Goal: Task Accomplishment & Management: Use online tool/utility

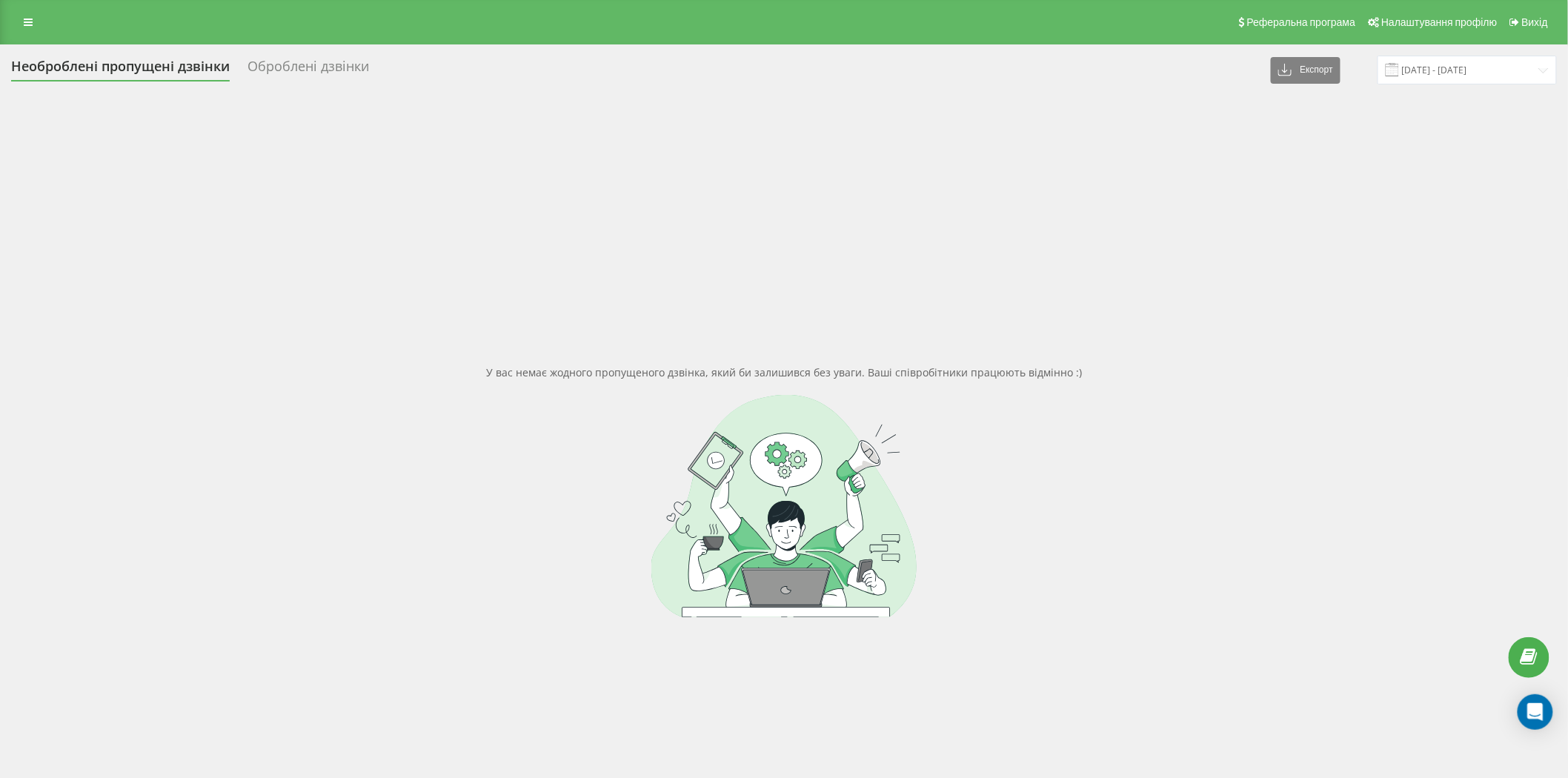
click at [315, 71] on div "Оброблені дзвінки" at bounding box center [308, 70] width 121 height 23
click at [28, 12] on link at bounding box center [28, 23] width 27 height 21
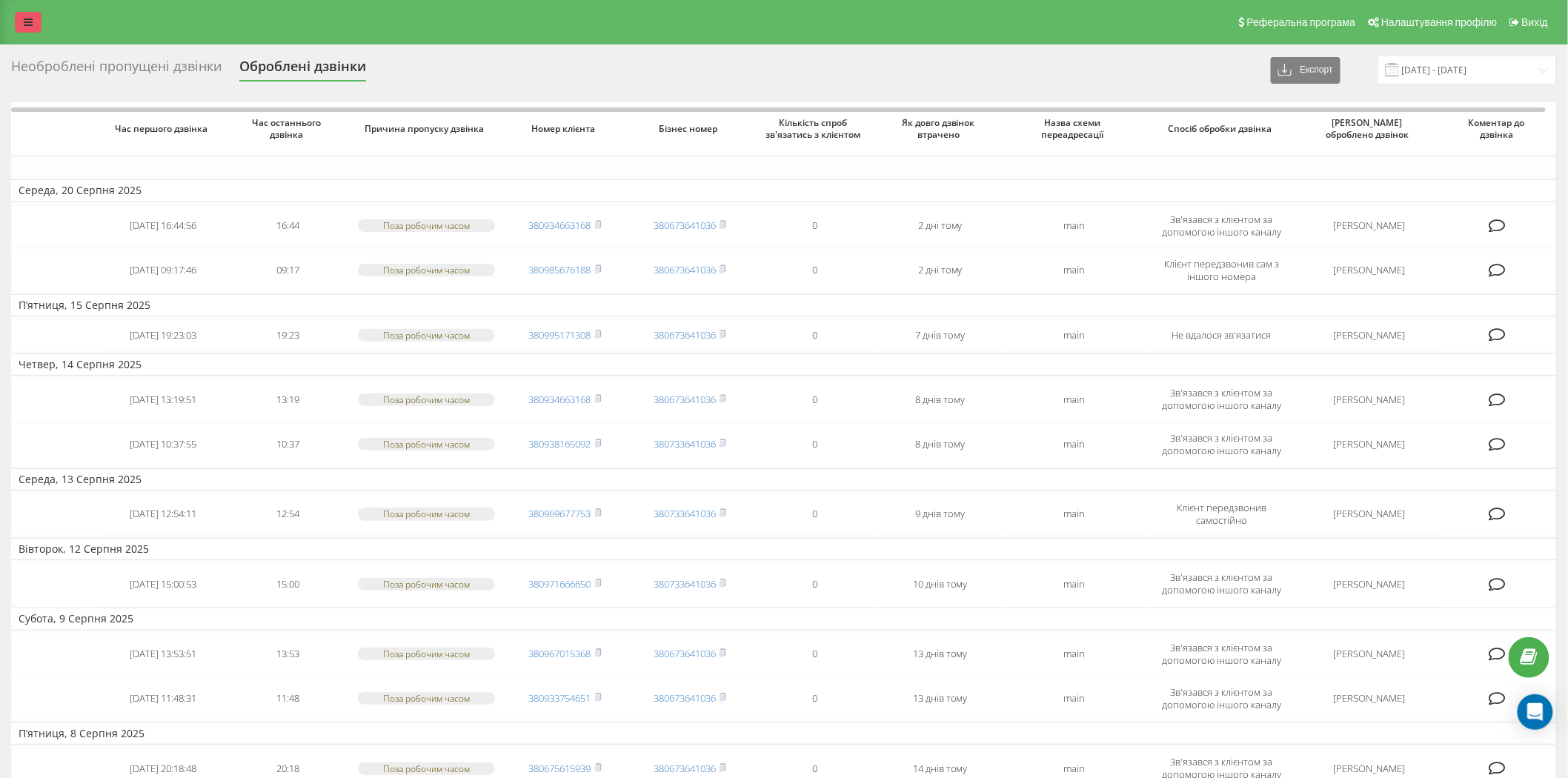
click at [31, 18] on icon at bounding box center [28, 23] width 9 height 10
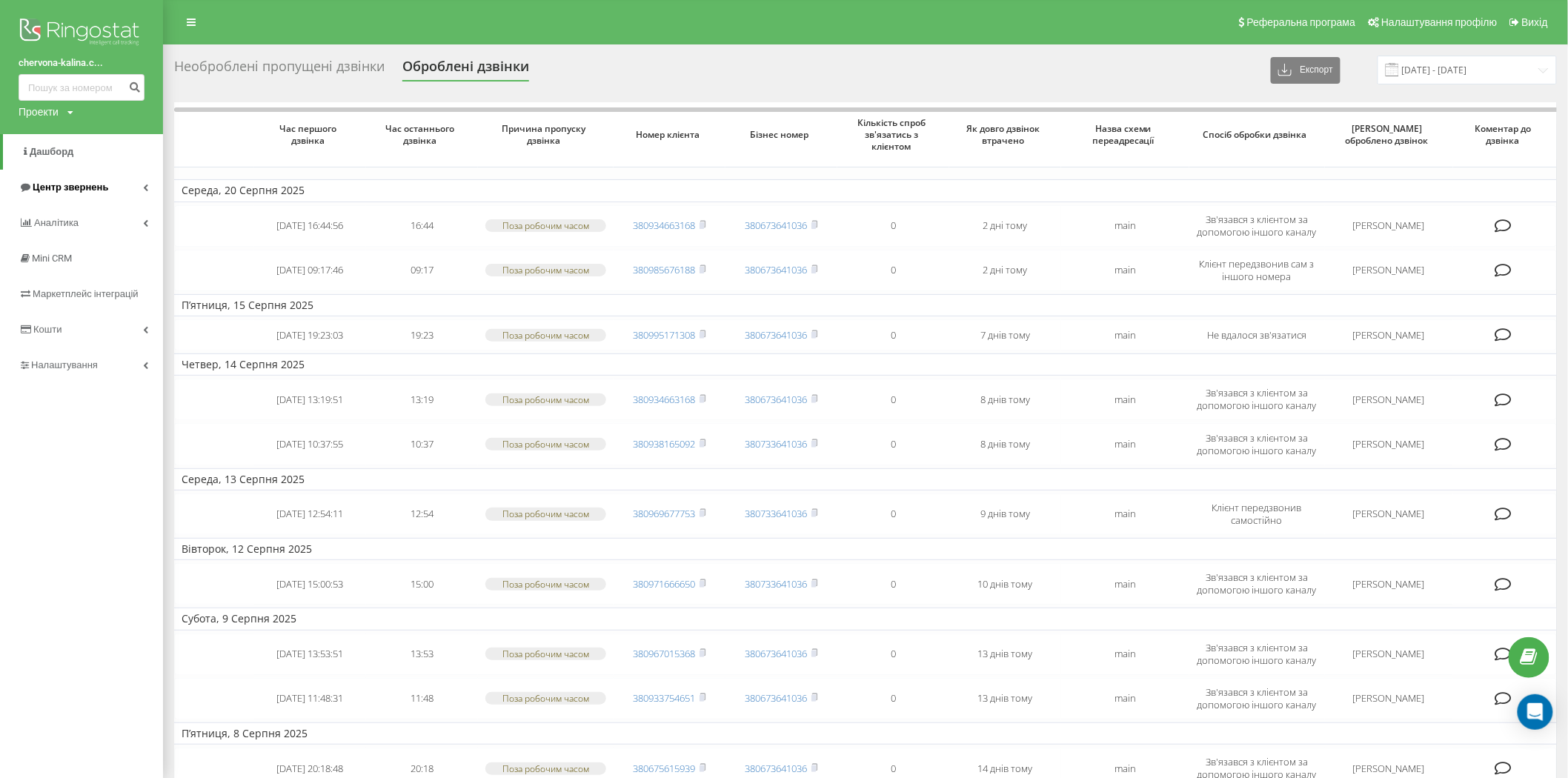
click at [54, 190] on span "Центр звернень" at bounding box center [70, 186] width 76 height 11
click at [58, 226] on span "Журнал дзвінків" at bounding box center [66, 223] width 78 height 15
